Goal: Information Seeking & Learning: Understand process/instructions

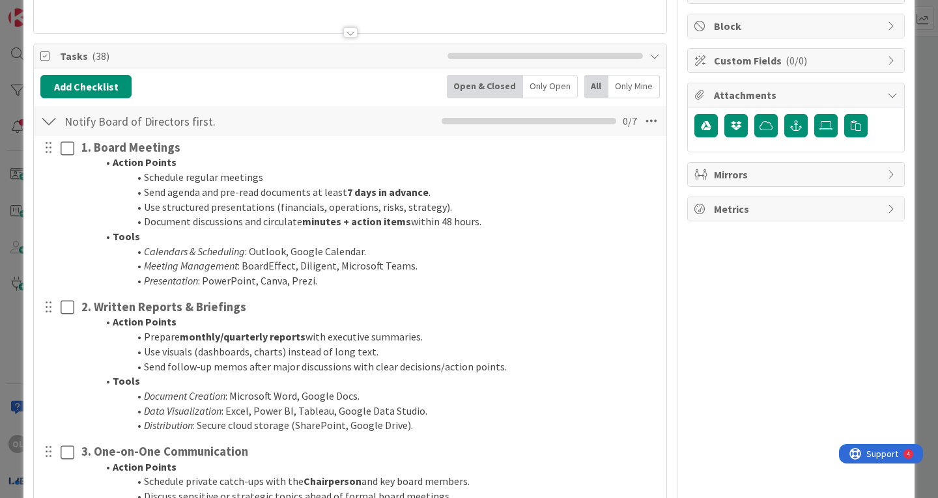
scroll to position [150, 0]
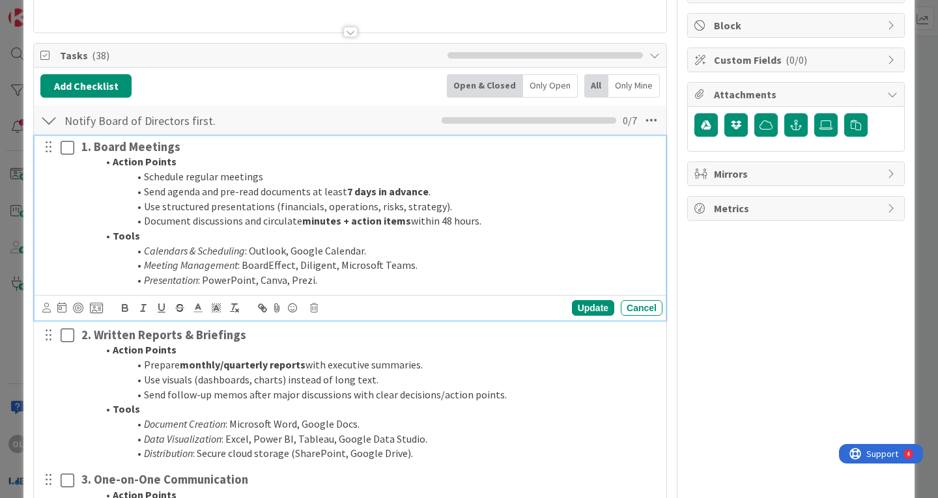
click at [219, 176] on li "Schedule regular meetings" at bounding box center [377, 176] width 560 height 15
click at [219, 176] on li "Schedule regularmeetings" at bounding box center [377, 176] width 560 height 15
click at [270, 176] on li "Schedule a meeting meetings" at bounding box center [377, 176] width 560 height 15
click at [438, 208] on li "Use structured presentations (financials, operations, risks, strategy)." at bounding box center [377, 206] width 560 height 15
click at [399, 205] on li "Use structured presentations (financials, operations, risks, strategy" at bounding box center [377, 206] width 560 height 15
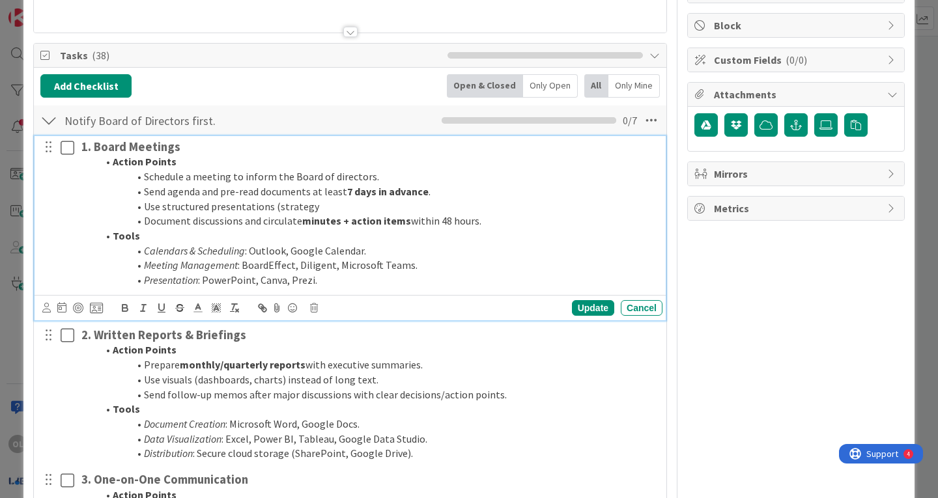
click at [311, 203] on li "Use structured presentations (strategy" at bounding box center [377, 206] width 560 height 15
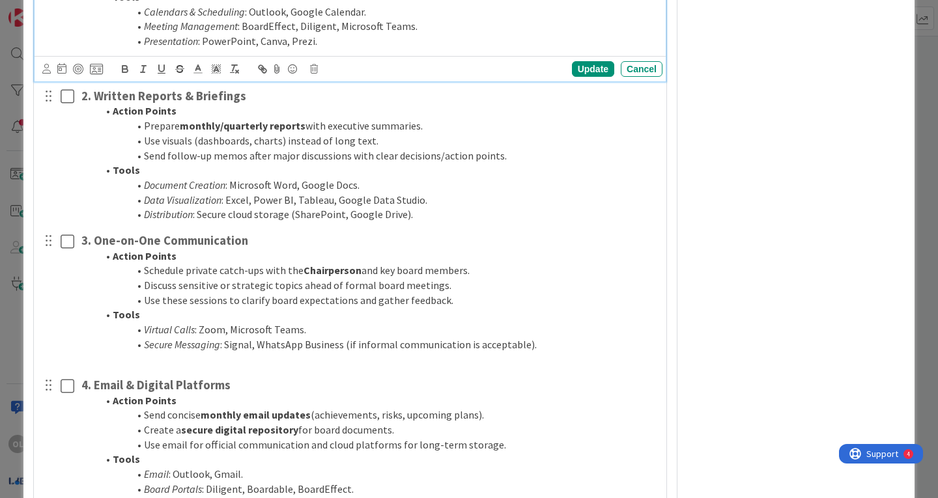
scroll to position [389, 0]
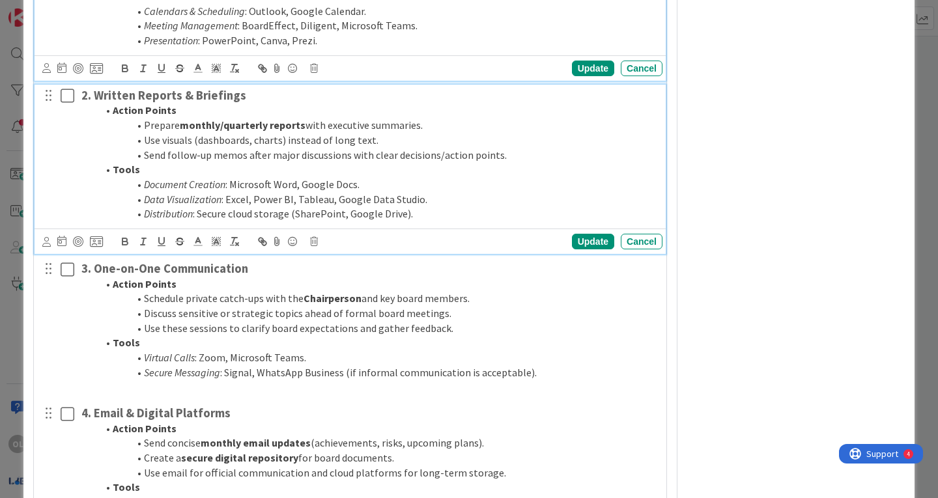
click at [175, 139] on li "Use visuals (dashboards, charts) instead of long text." at bounding box center [377, 140] width 560 height 15
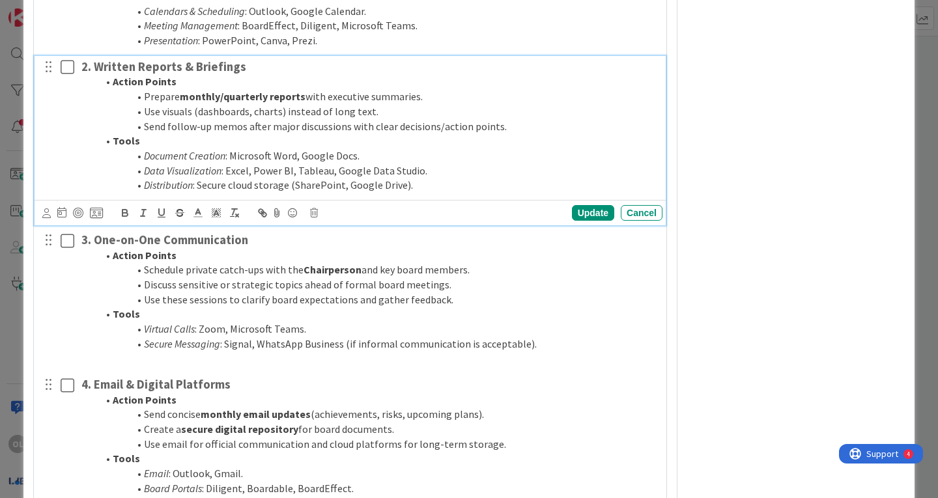
scroll to position [361, 0]
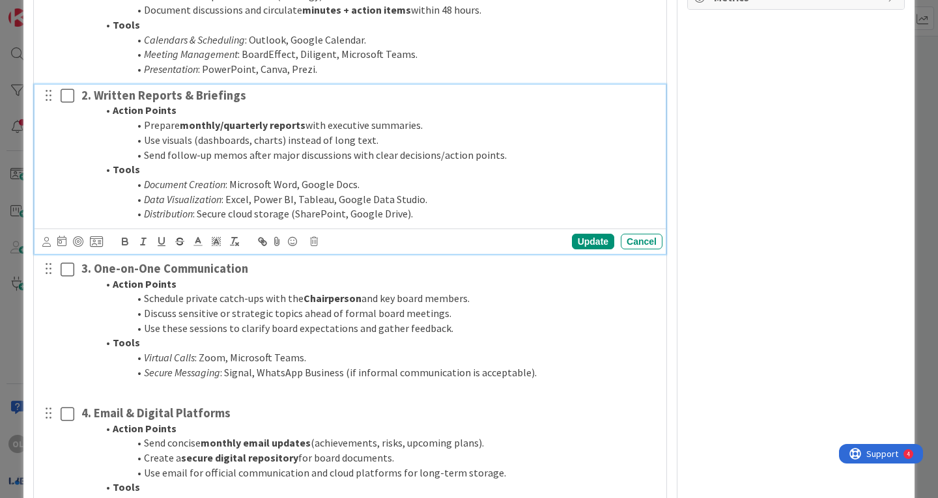
click at [267, 124] on strong "monthly/quarterly reports" at bounding box center [243, 125] width 126 height 13
click at [268, 154] on li "Send follow-up memos after major discussions with clear decisions/action points." at bounding box center [377, 155] width 560 height 15
click at [365, 153] on li "Send follow-up memos after the major discussions with clear decisions/action po…" at bounding box center [377, 155] width 560 height 15
click at [382, 154] on li "Send follow-up memos after the major discussion with clear decisions/action poi…" at bounding box center [377, 155] width 560 height 15
click at [462, 154] on li "Send follow-up memos after the major discussion with the clear decisions/action…" at bounding box center [377, 155] width 560 height 15
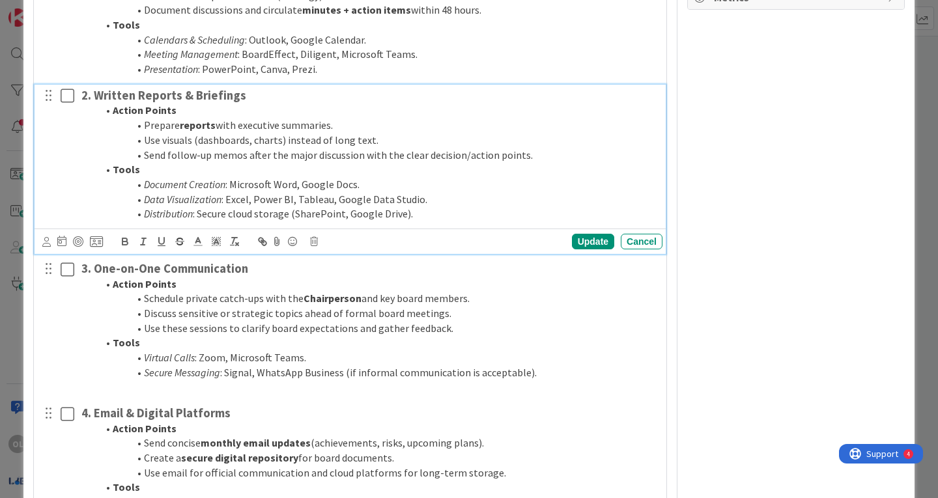
click at [518, 157] on li "Send follow-up memos after the major discussion with the clear decision/action …" at bounding box center [377, 155] width 560 height 15
click at [520, 151] on li "Send follow-up memos after the major discussion with the clear decision/action …" at bounding box center [377, 155] width 560 height 15
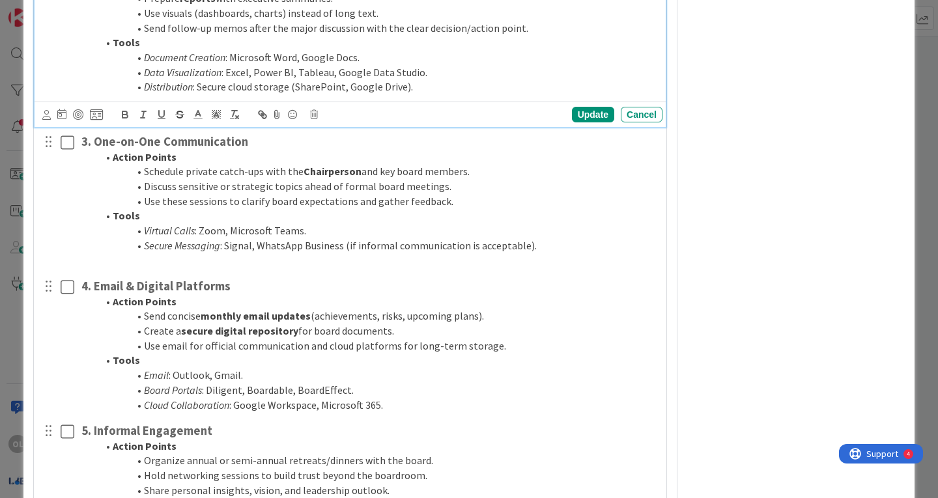
scroll to position [492, 0]
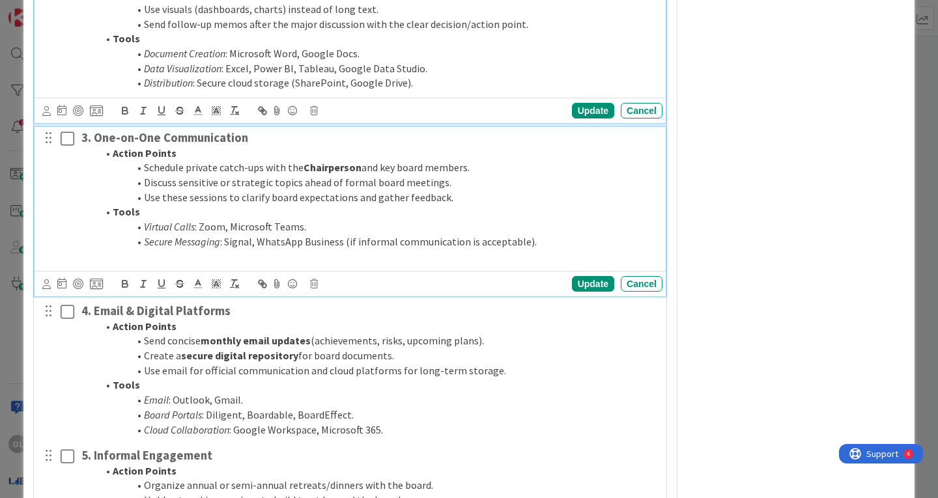
click at [275, 204] on li "Use these sessions to clarify board expectations and gather feedback." at bounding box center [377, 197] width 560 height 15
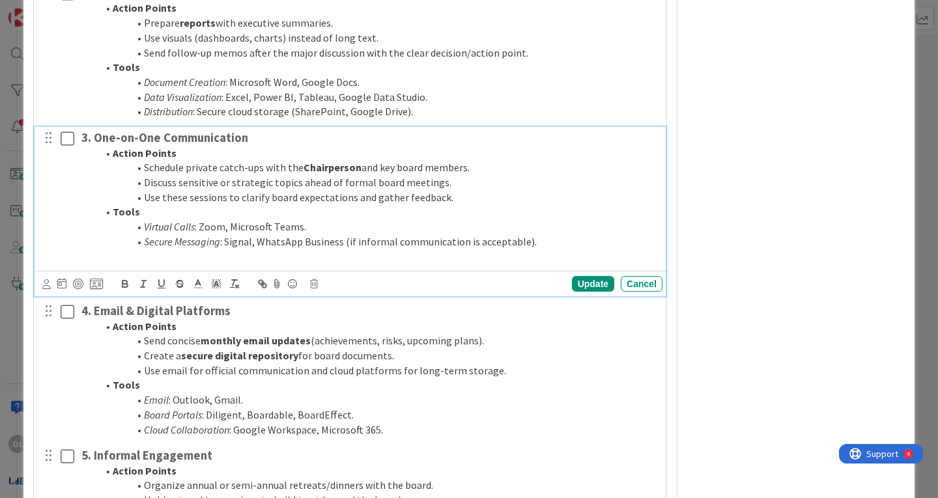
click at [179, 184] on li "Discuss sensitive or strategic topics ahead of formal board meetings." at bounding box center [377, 182] width 560 height 15
click at [305, 184] on li "Discuss the topic as it is a sensitive or strategic topics ahead of formal boar…" at bounding box center [377, 182] width 560 height 15
click at [381, 183] on li "Discuss the topic as it is a sensitive and strategic topics ahead of formal boa…" at bounding box center [377, 182] width 560 height 15
click at [227, 197] on li "Use these sessions to clarify board expectations and gather feedback." at bounding box center [377, 197] width 560 height 15
click at [184, 197] on li "Use these session to clarify board expectations and gather feedback." at bounding box center [377, 197] width 560 height 15
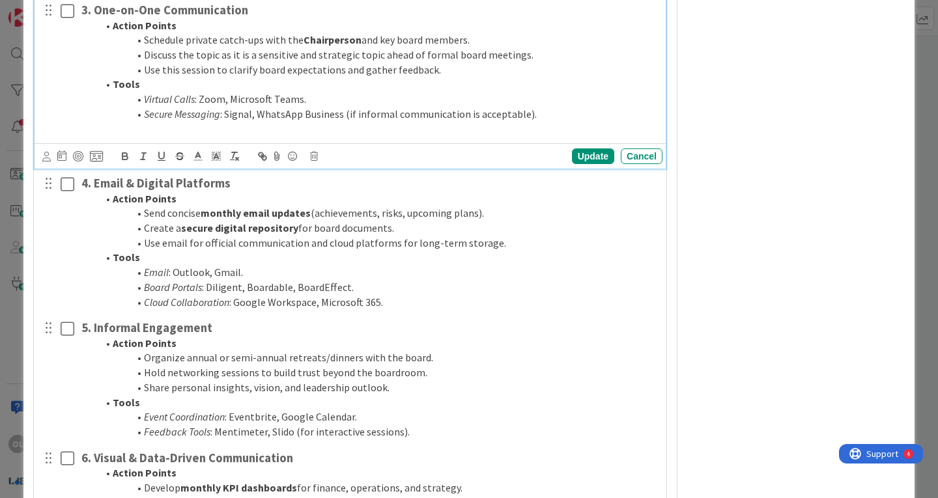
scroll to position [609, 0]
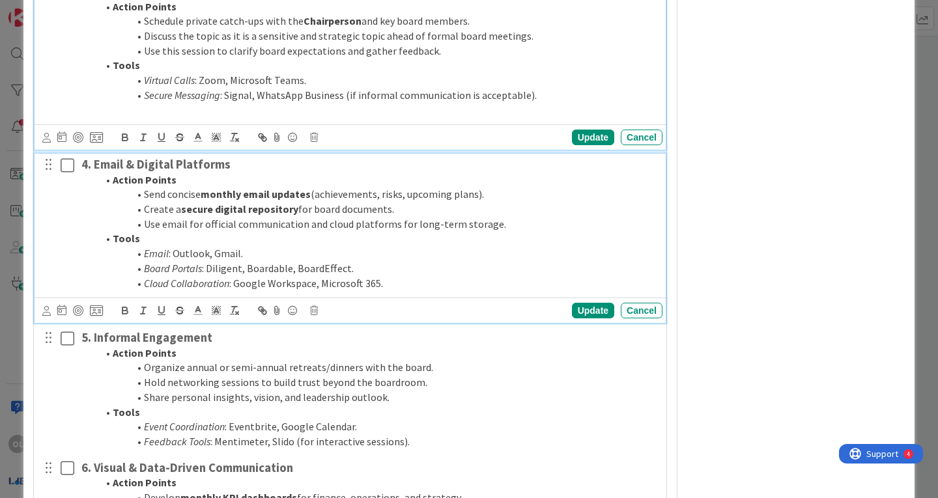
click at [227, 221] on li "Use email for official communication and cloud platforms for long-term storage." at bounding box center [377, 224] width 560 height 15
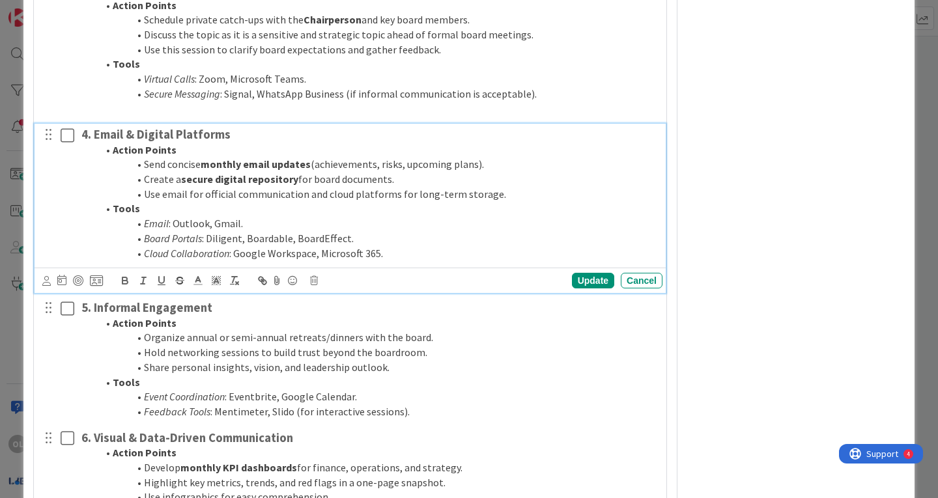
scroll to position [611, 0]
click at [244, 165] on strong "monthly email updates" at bounding box center [256, 164] width 110 height 13
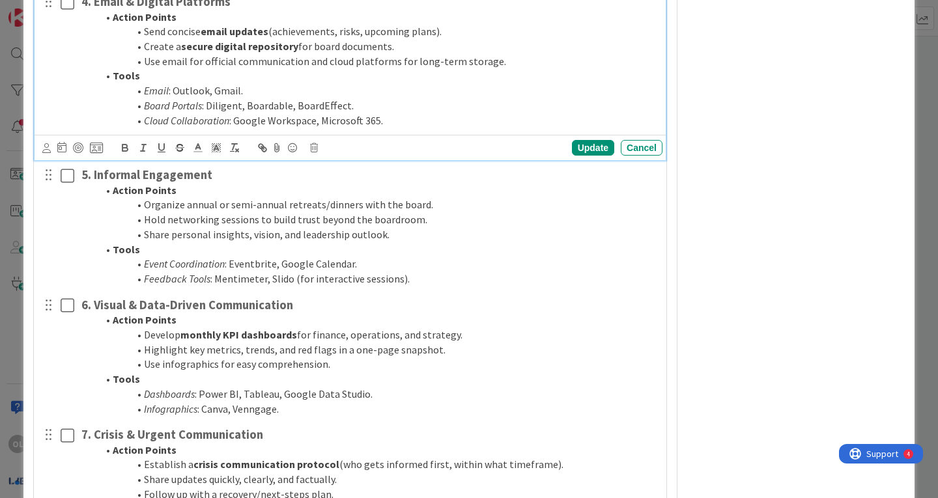
scroll to position [744, 0]
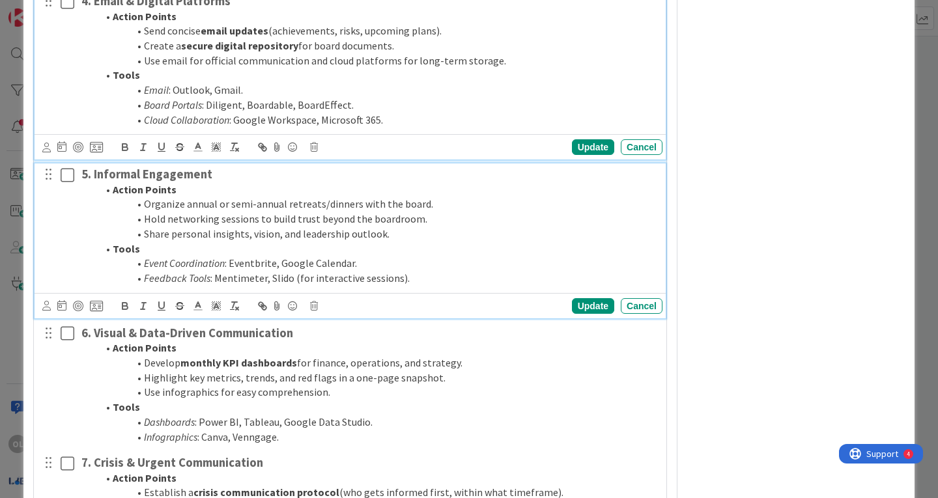
click at [408, 209] on li "Organize annual or semi-annual retreats/dinners with the board." at bounding box center [377, 204] width 560 height 15
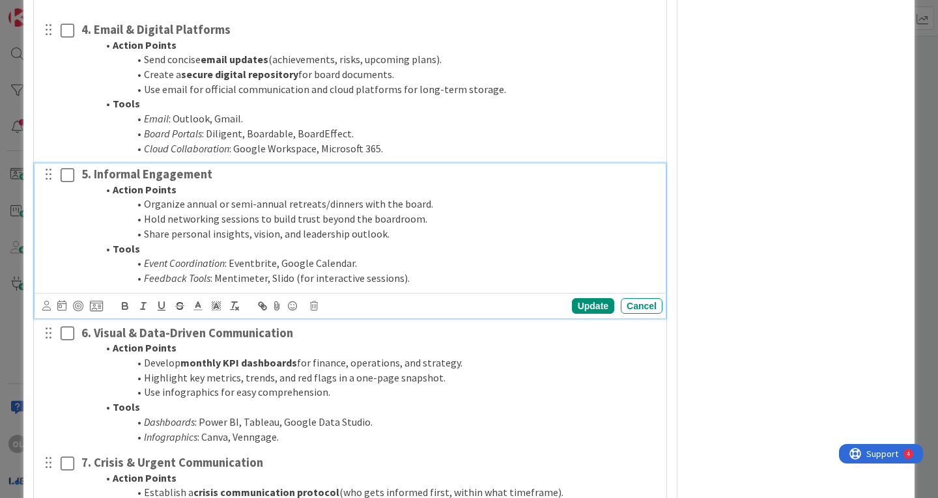
click at [187, 207] on li "Organize annual or semi-annual retreats/dinners with the board." at bounding box center [377, 204] width 560 height 15
click at [283, 203] on li "Organize annual or semi-annual retreats/dinners with the board." at bounding box center [377, 204] width 560 height 15
click at [286, 204] on li "Organize annual or semi-annual retreats/dinners with the board." at bounding box center [377, 204] width 560 height 15
click at [225, 204] on li "Organize a retreats/dinners with the board." at bounding box center [377, 204] width 560 height 15
click at [256, 204] on li "Organize a retreat/dinners with the board." at bounding box center [377, 204] width 560 height 15
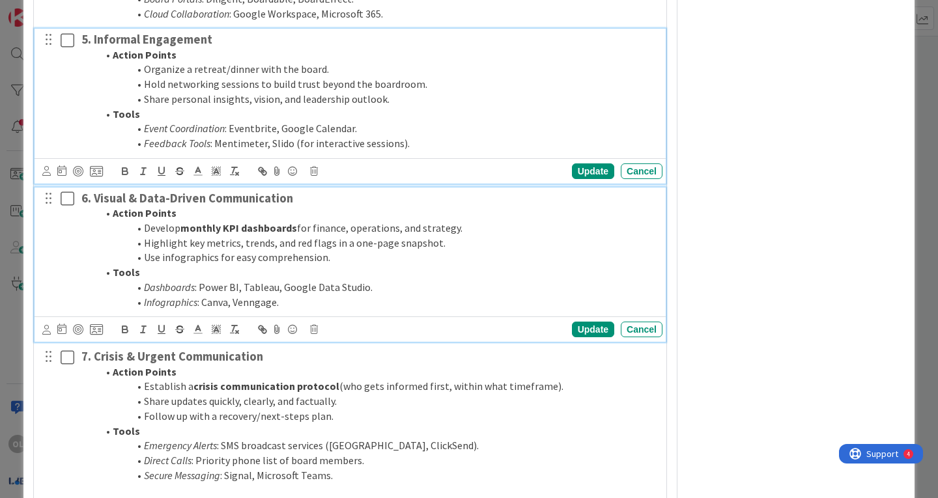
click at [308, 244] on li "Highlight key metrics, trends, and red flags in a one-page snapshot." at bounding box center [377, 243] width 560 height 15
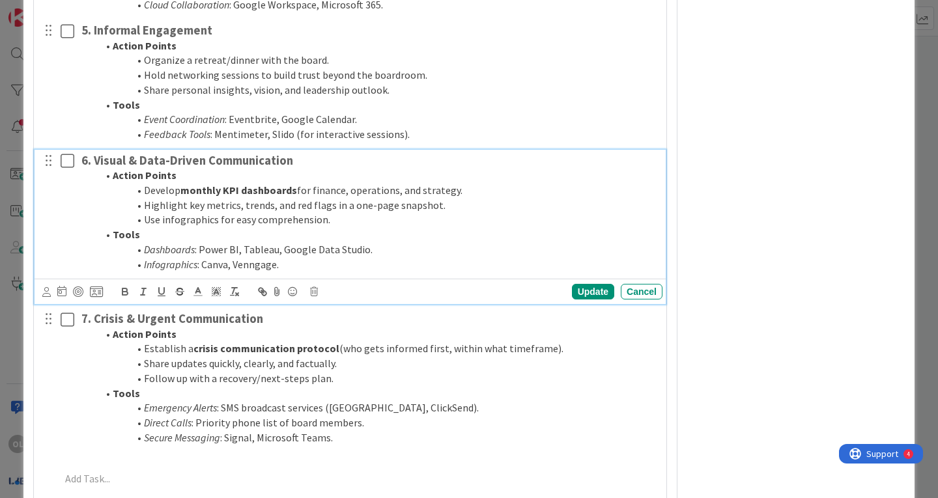
scroll to position [861, 0]
click at [222, 188] on strong "monthly KPI dashboards" at bounding box center [238, 188] width 117 height 13
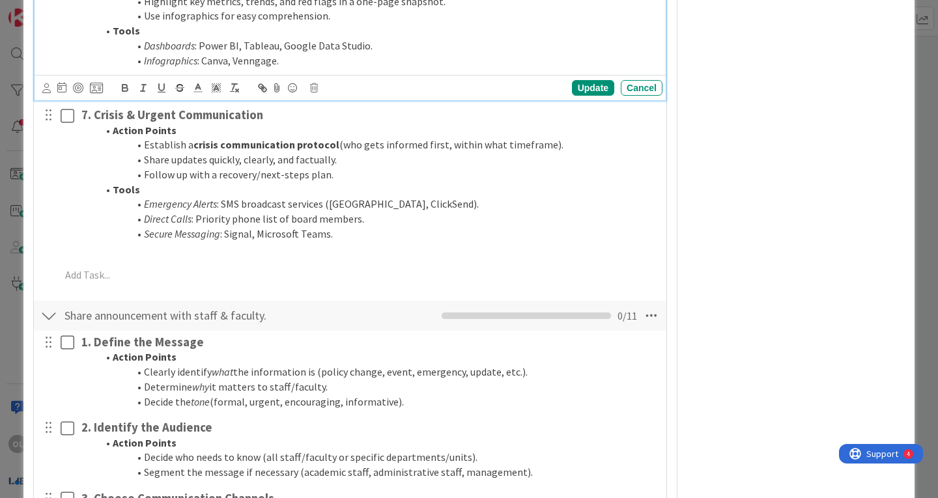
scroll to position [1064, 0]
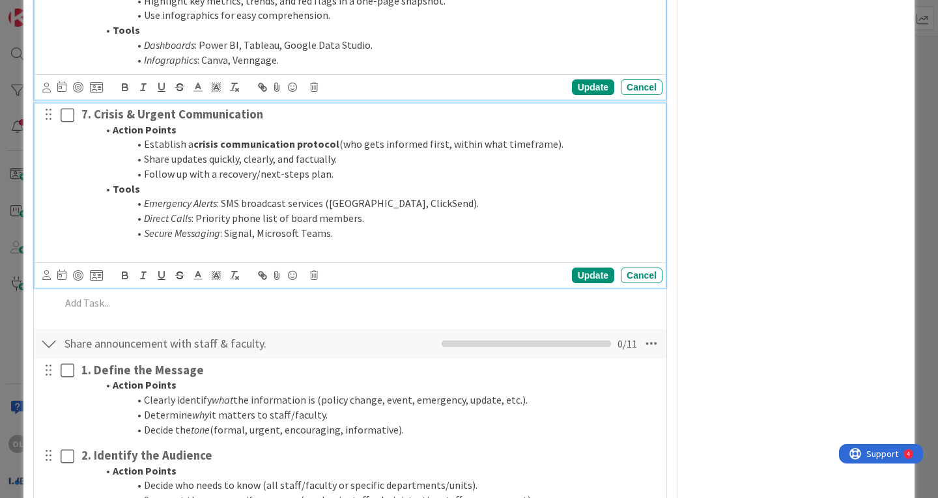
click at [332, 193] on li "Tools" at bounding box center [377, 189] width 560 height 15
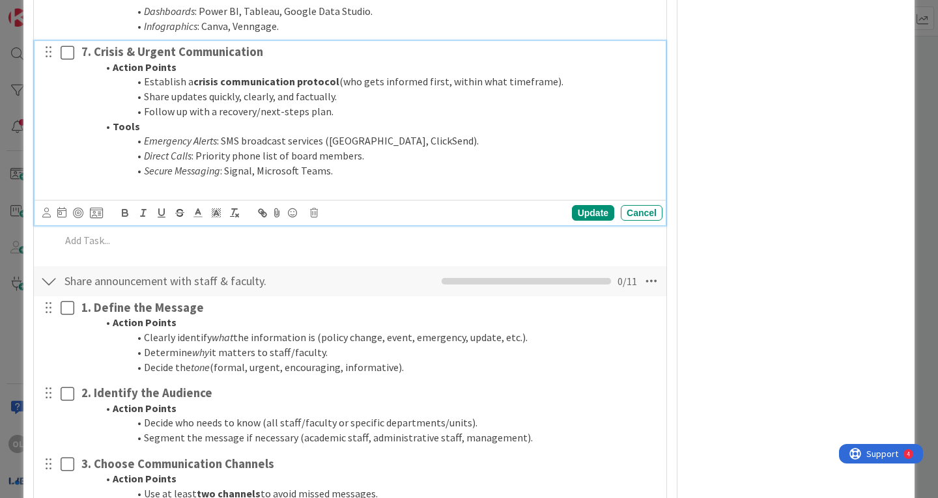
scroll to position [1099, 0]
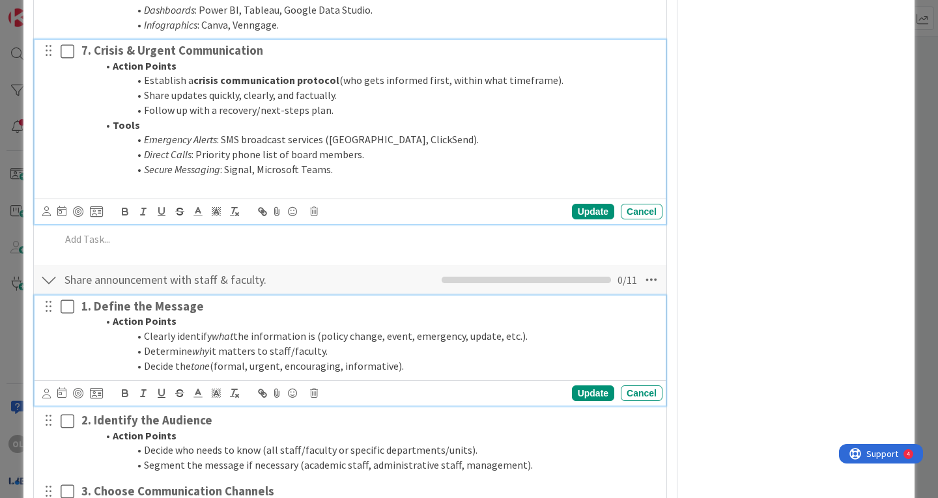
click at [234, 334] on li "Clearly identify what the information is (policy change, event, emergency, upda…" at bounding box center [377, 336] width 560 height 15
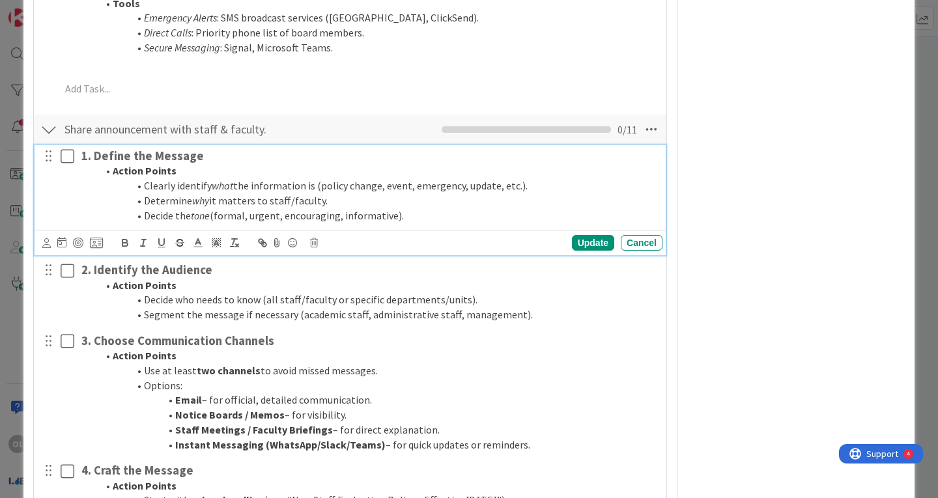
scroll to position [1220, 0]
